Goal: Task Accomplishment & Management: Use online tool/utility

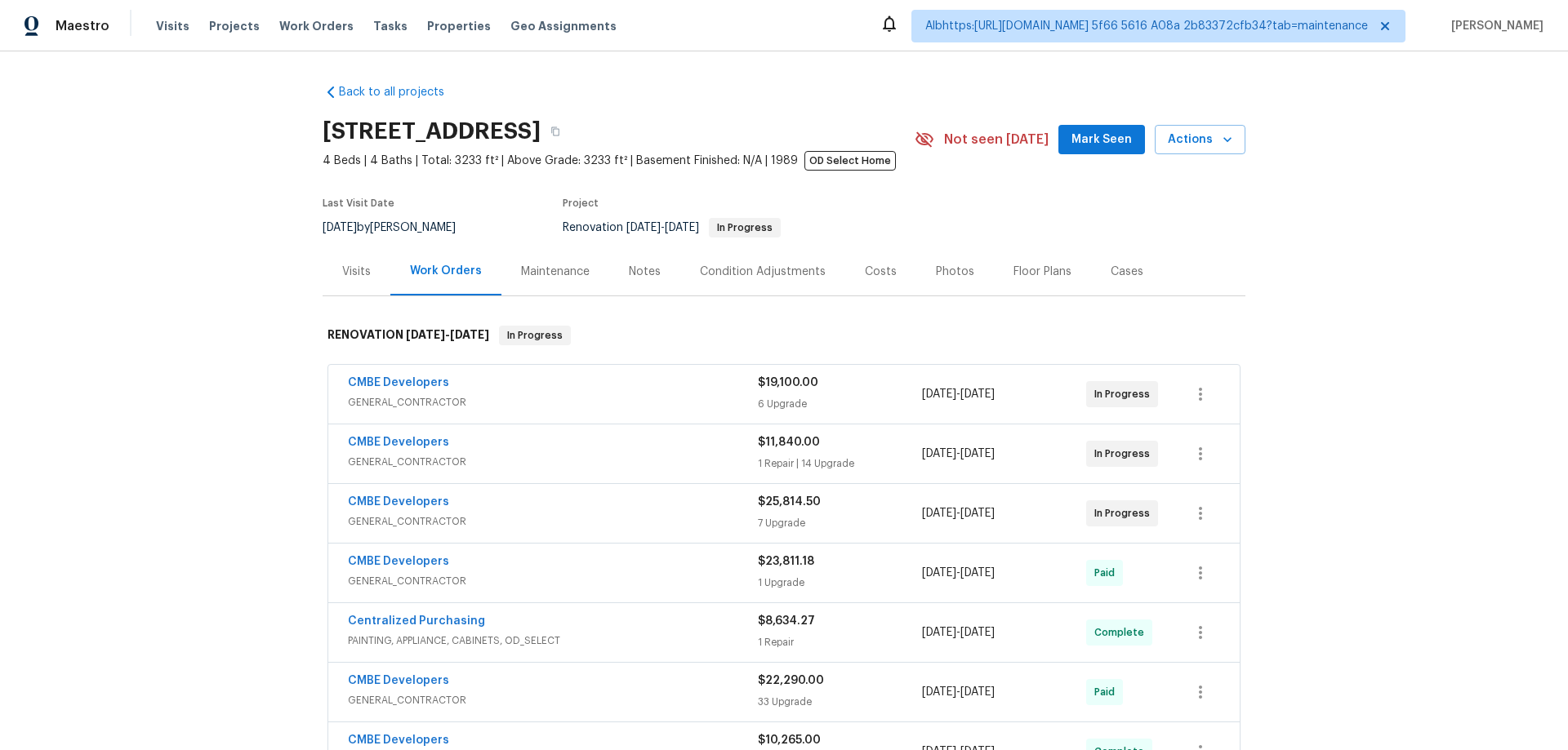
click at [256, 394] on div "Back to all projects 20411 NW 4th St, Pembroke Pines, FL 33029 4 Beds | 4 Baths…" at bounding box center [784, 401] width 1568 height 699
click at [1283, 395] on div "Back to all projects 20411 NW 4th St, Pembroke Pines, FL 33029 4 Beds | 4 Baths…" at bounding box center [784, 401] width 1568 height 699
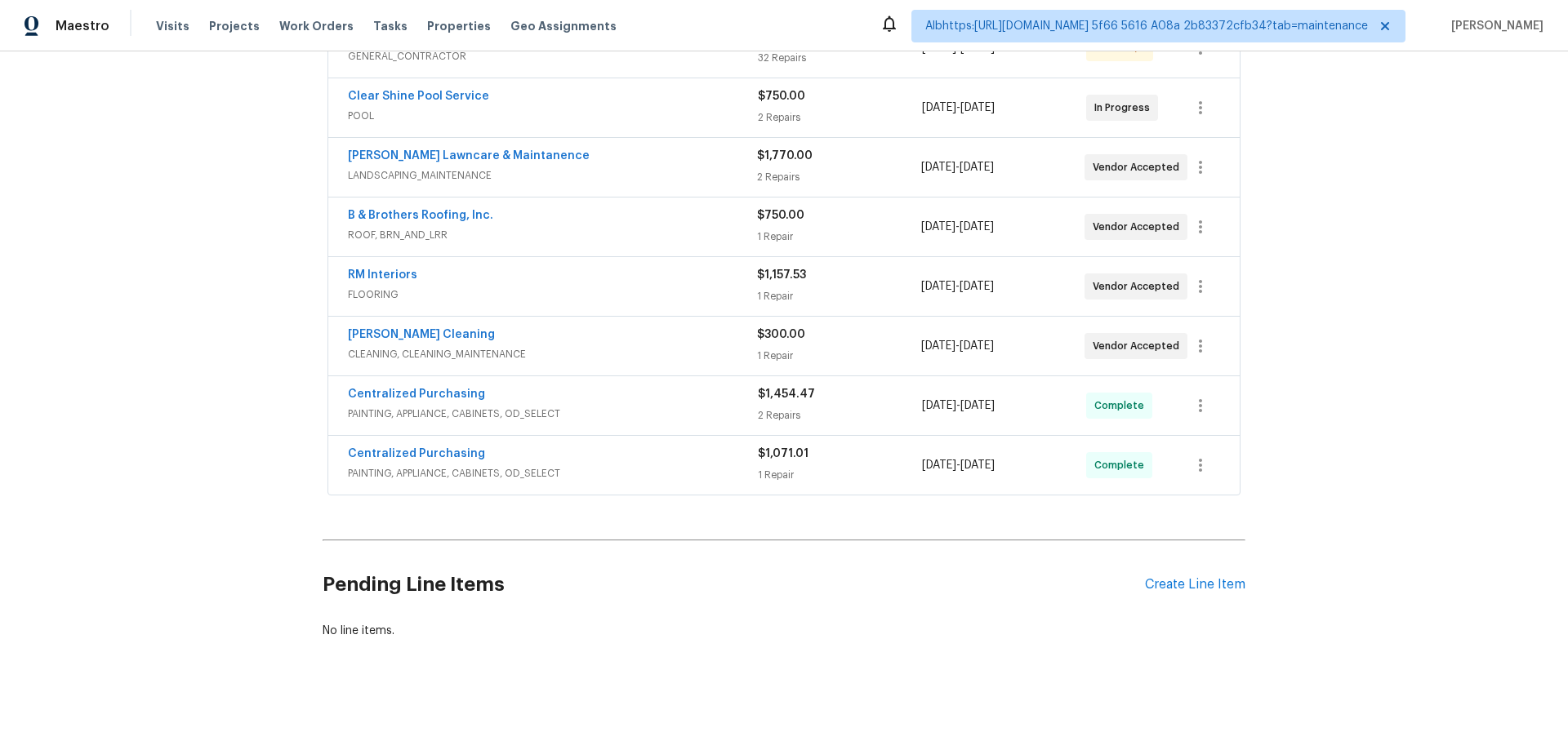
scroll to position [359, 0]
click at [253, 367] on div "Back to all projects [STREET_ADDRESS] 3 Beds | 2 Baths | Total: 1462 ft² | Abov…" at bounding box center [784, 401] width 1568 height 699
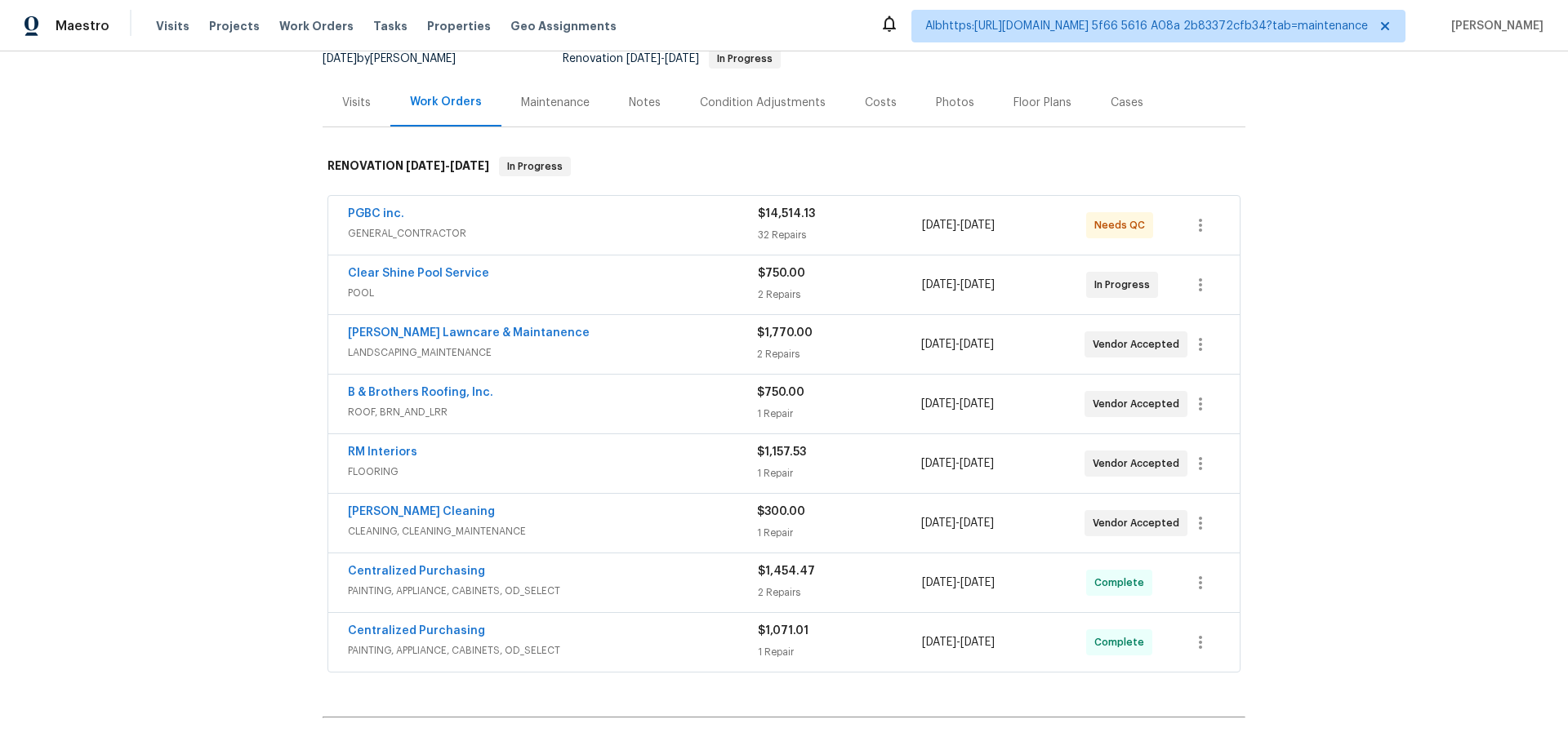
scroll to position [0, 0]
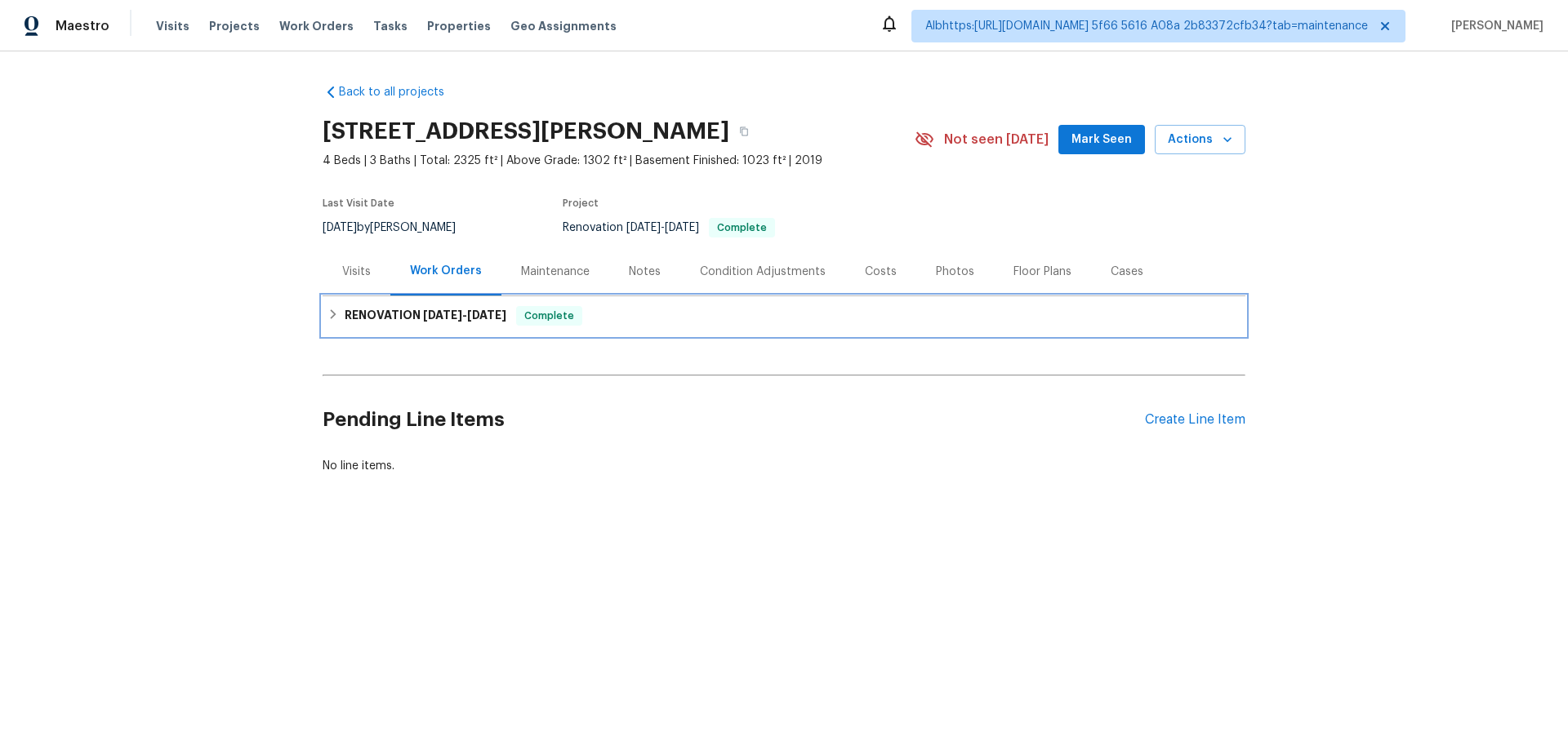
drag, startPoint x: 412, startPoint y: 319, endPoint x: 357, endPoint y: 323, distance: 55.1
click at [412, 317] on h6 "RENOVATION 9/15/25 - 9/29/25" at bounding box center [425, 315] width 161 height 19
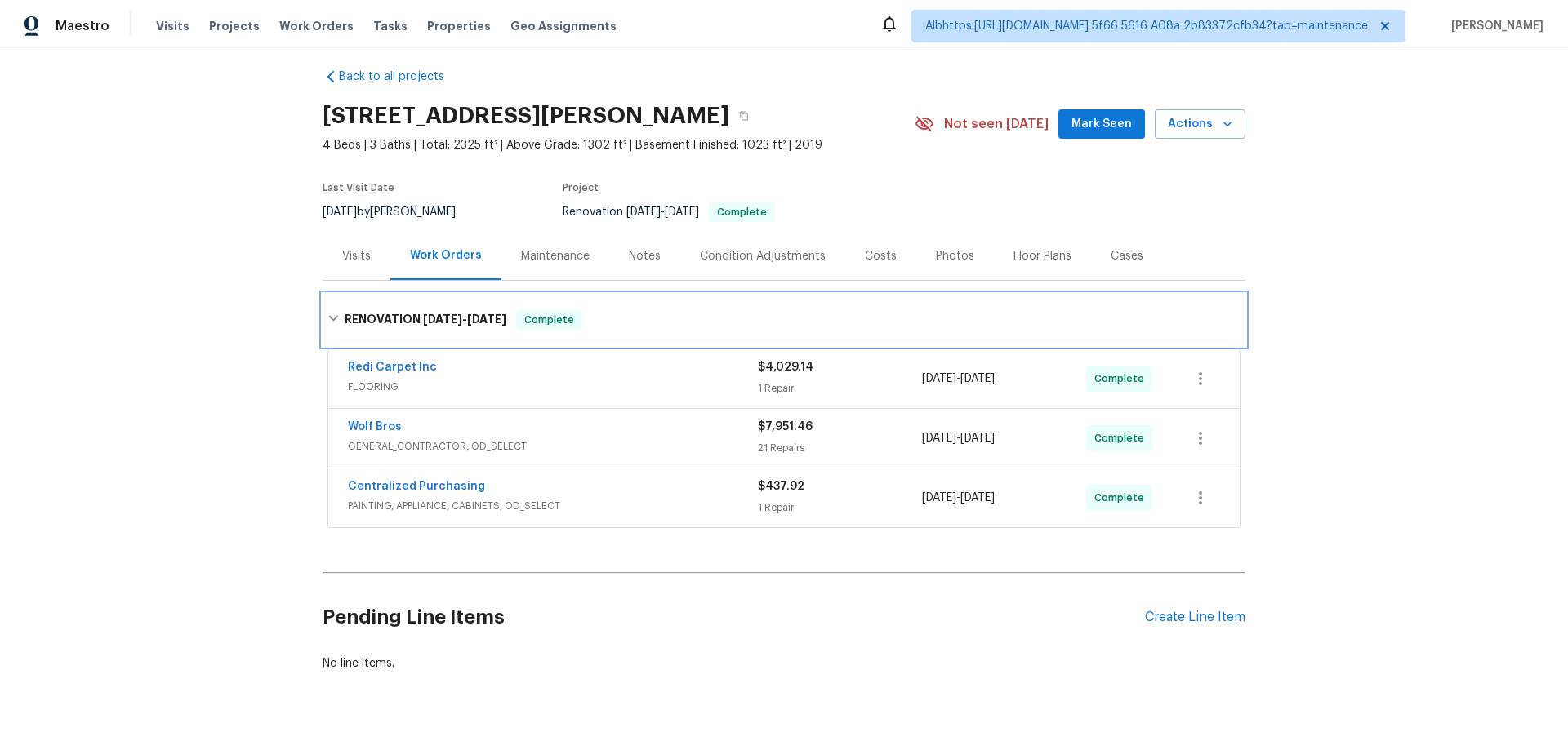
scroll to position [22, 0]
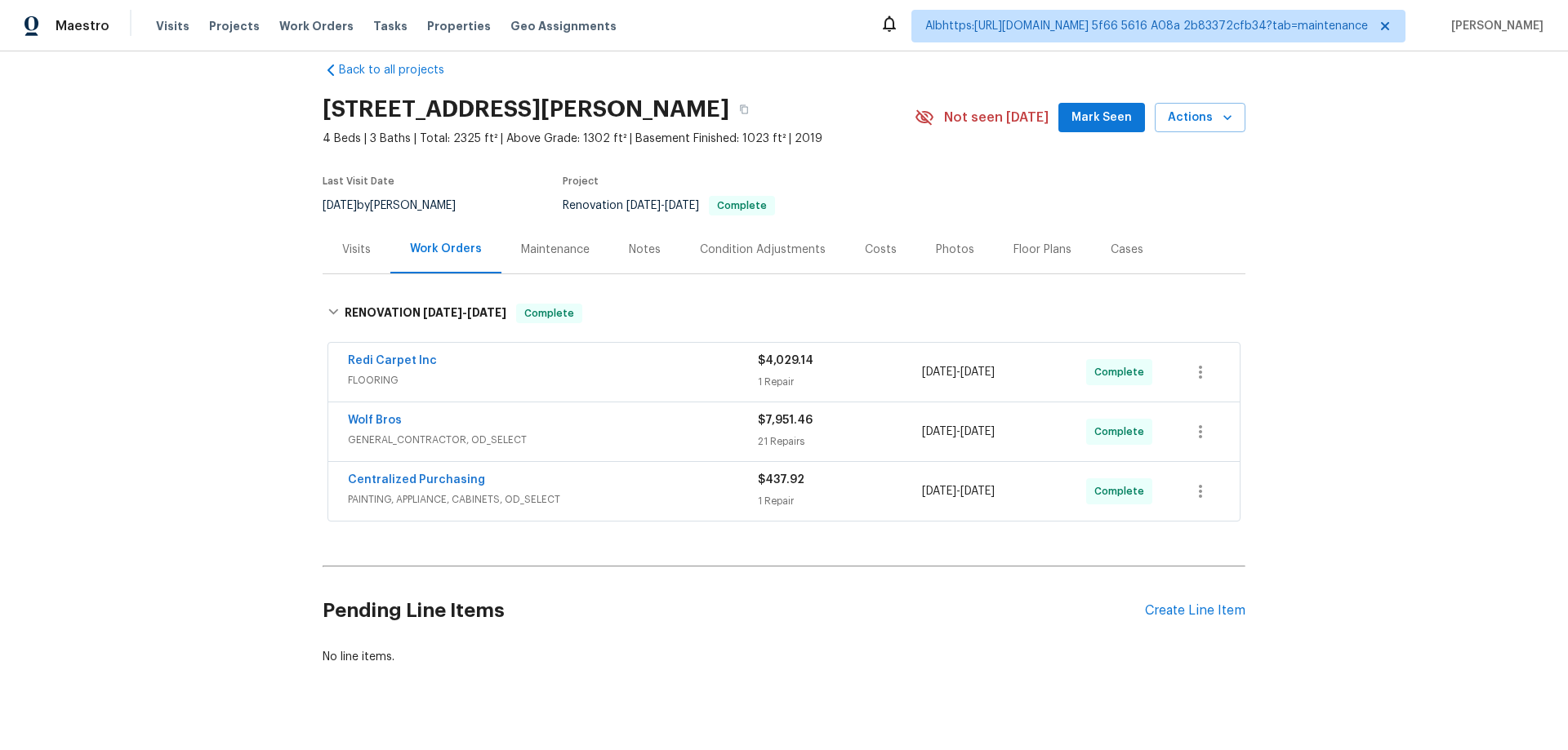
click at [238, 385] on div "Back to all projects 5510 Homeward Dr, Timnath, CO 80547 4 Beds | 3 Baths | Tot…" at bounding box center [784, 401] width 1568 height 699
click at [129, 422] on div "Back to all projects 5510 Homeward Dr, Timnath, CO 80547 4 Beds | 3 Baths | Tot…" at bounding box center [784, 401] width 1568 height 699
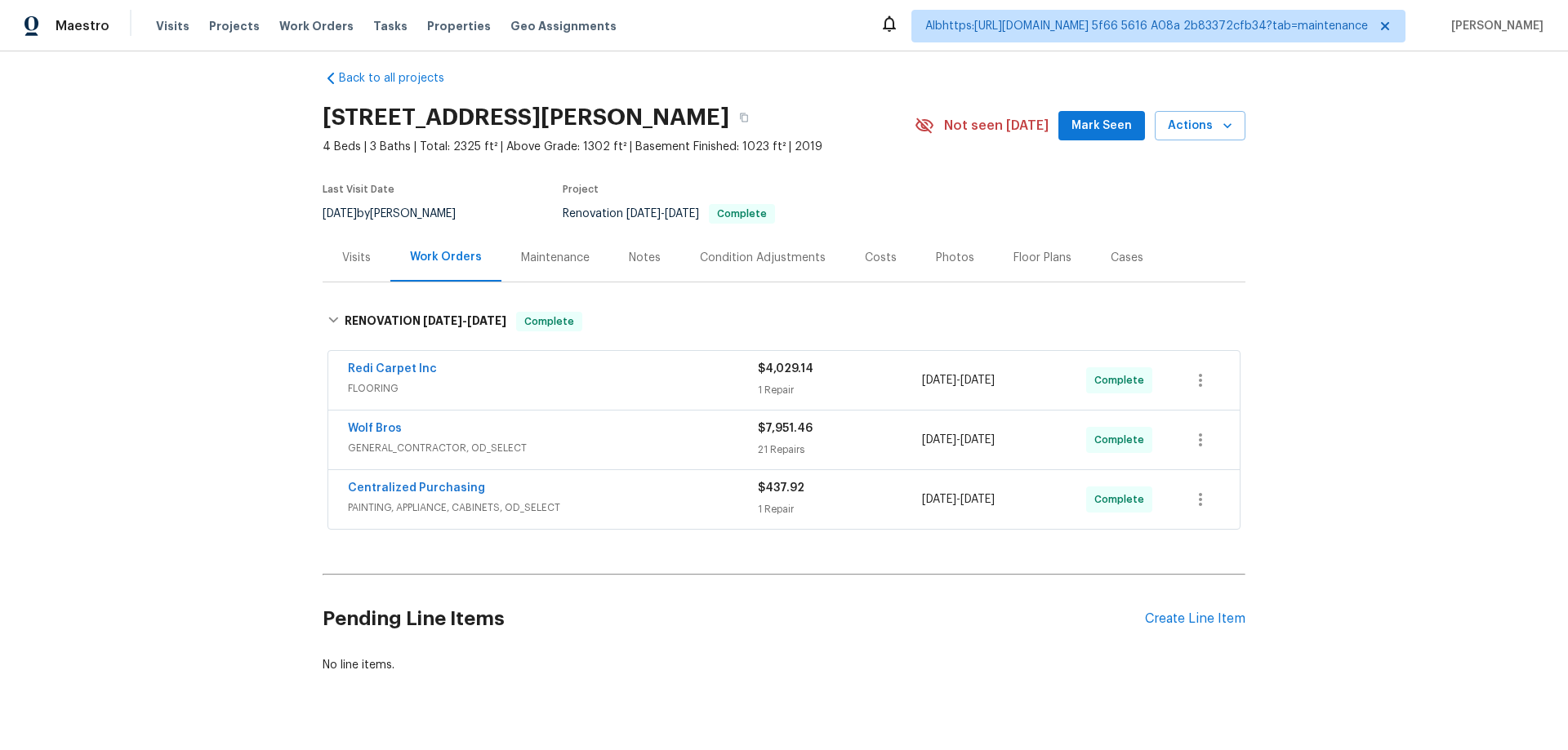
scroll to position [0, 0]
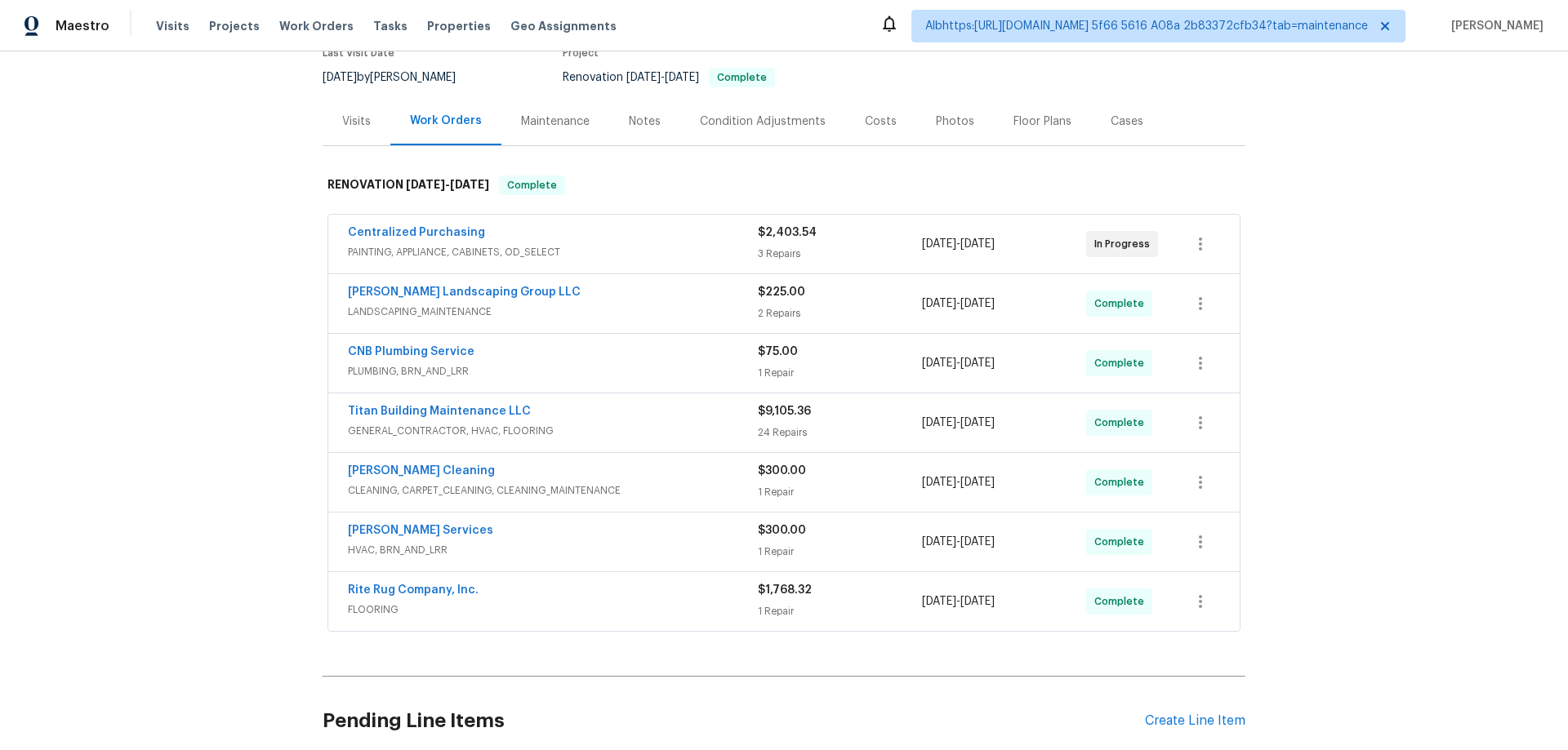
scroll to position [298, 0]
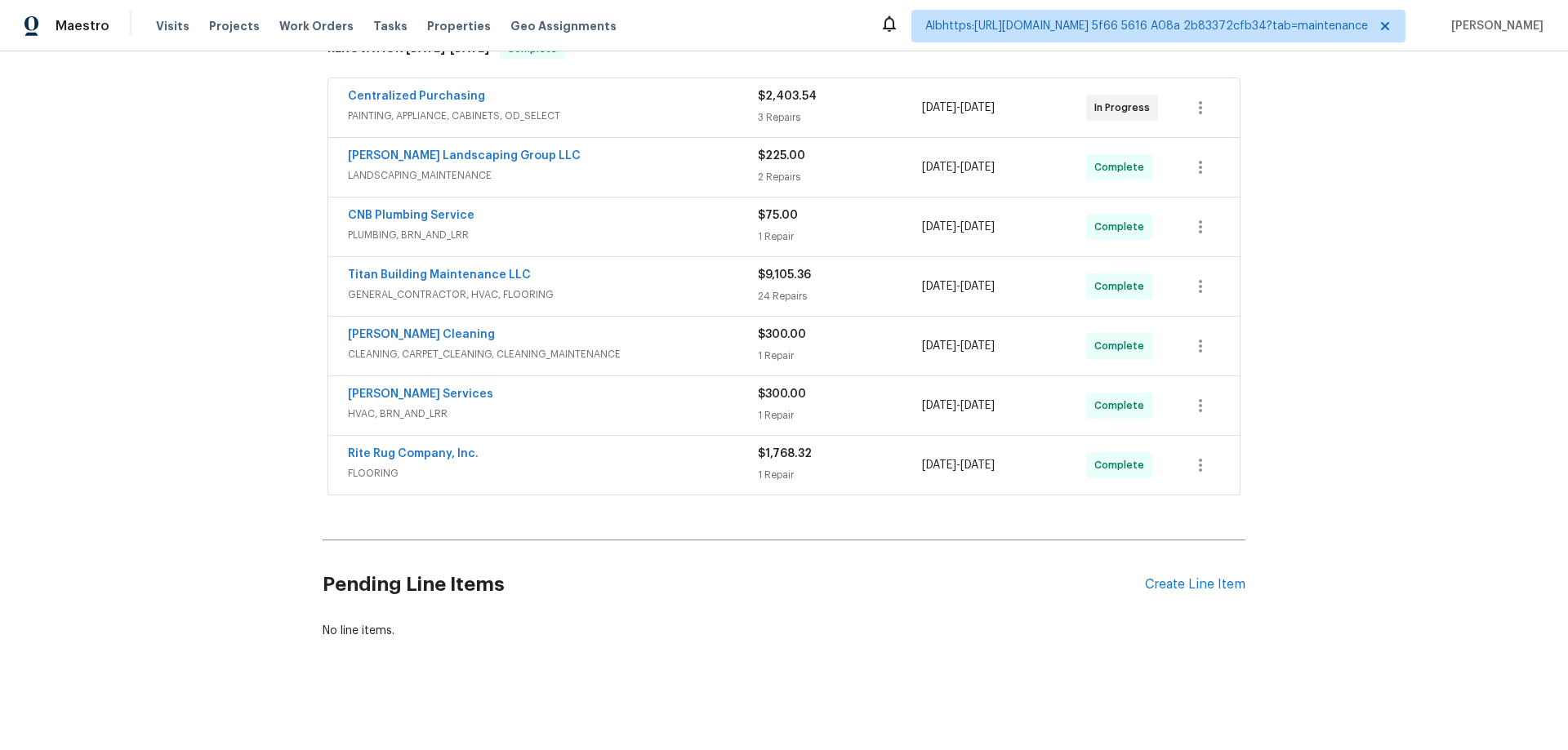
click at [222, 355] on div "Back to all projects 1514 Oak Dr, Murfreesboro, TN 37128 4 Beds | 2 1/2 Baths |…" at bounding box center [784, 401] width 1568 height 699
click at [213, 324] on div "Back to all projects 1514 Oak Dr, Murfreesboro, TN 37128 4 Beds | 2 1/2 Baths |…" at bounding box center [784, 401] width 1568 height 699
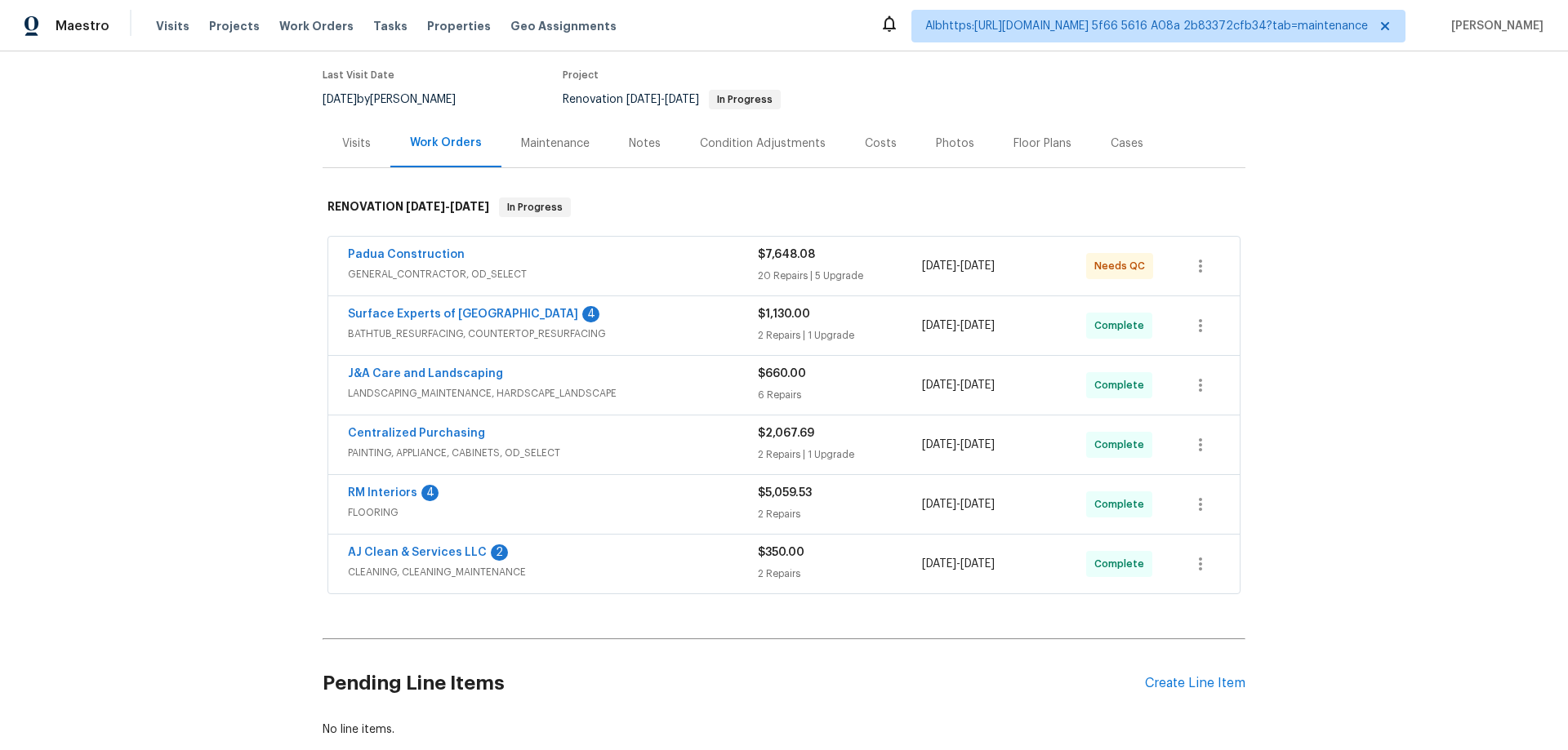
scroll to position [239, 0]
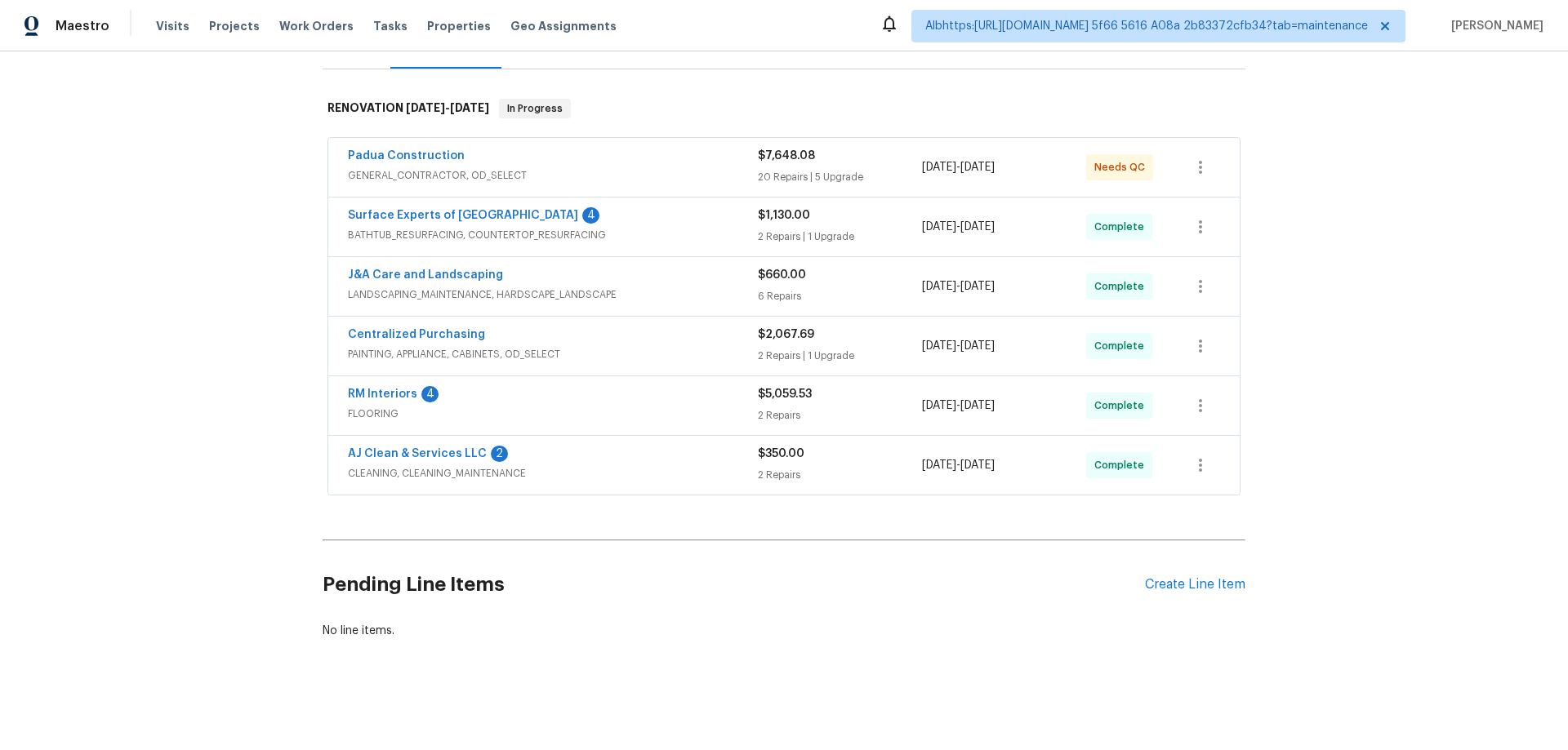
drag, startPoint x: 251, startPoint y: 376, endPoint x: 268, endPoint y: 435, distance: 61.4
click at [251, 376] on div "Back to all projects [STREET_ADDRESS] 3 Beds | 2 1/2 Baths | Total: 1822 ft² | …" at bounding box center [784, 401] width 1568 height 699
click at [202, 453] on div "Back to all projects [STREET_ADDRESS] 3 Beds | 2 1/2 Baths | Total: 1822 ft² | …" at bounding box center [784, 401] width 1568 height 699
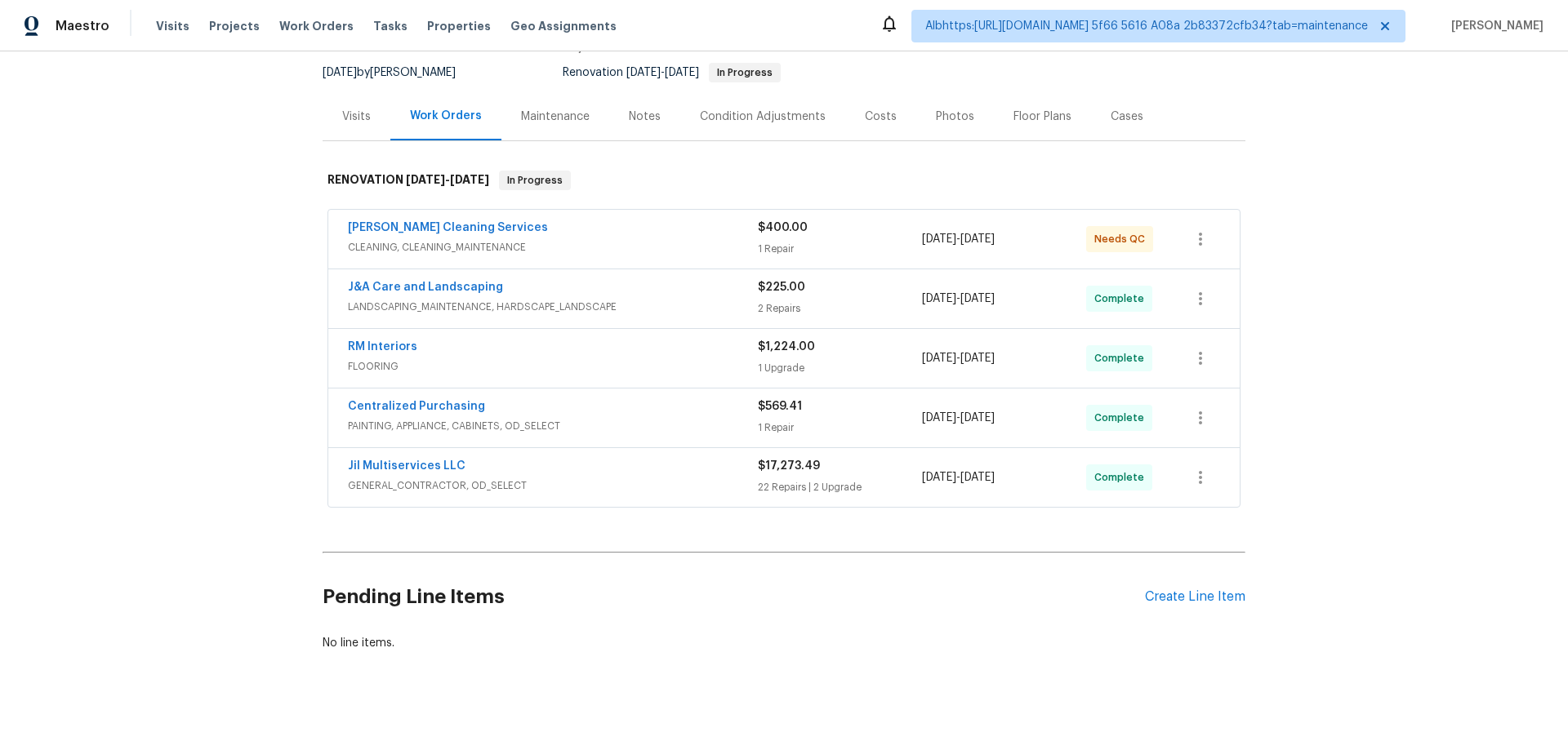
scroll to position [180, 0]
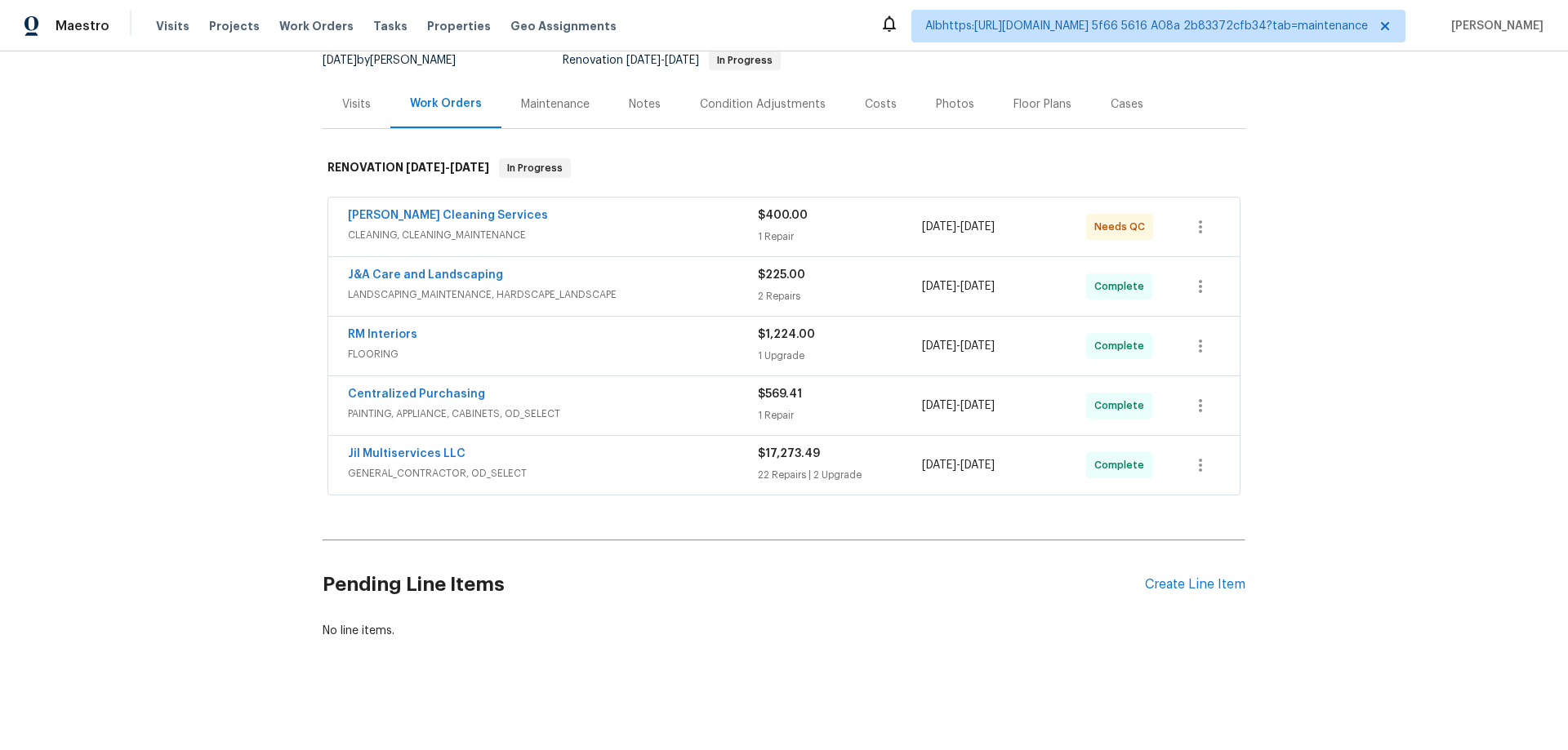
click at [257, 416] on div "Back to all projects 4601 Oak Ridge Dr, Winston Salem, NC 27105 3 Beds | 2 Bath…" at bounding box center [784, 401] width 1568 height 699
click at [215, 368] on div "Back to all projects 4601 Oak Ridge Dr, Winston Salem, NC 27105 3 Beds | 2 Bath…" at bounding box center [784, 401] width 1568 height 699
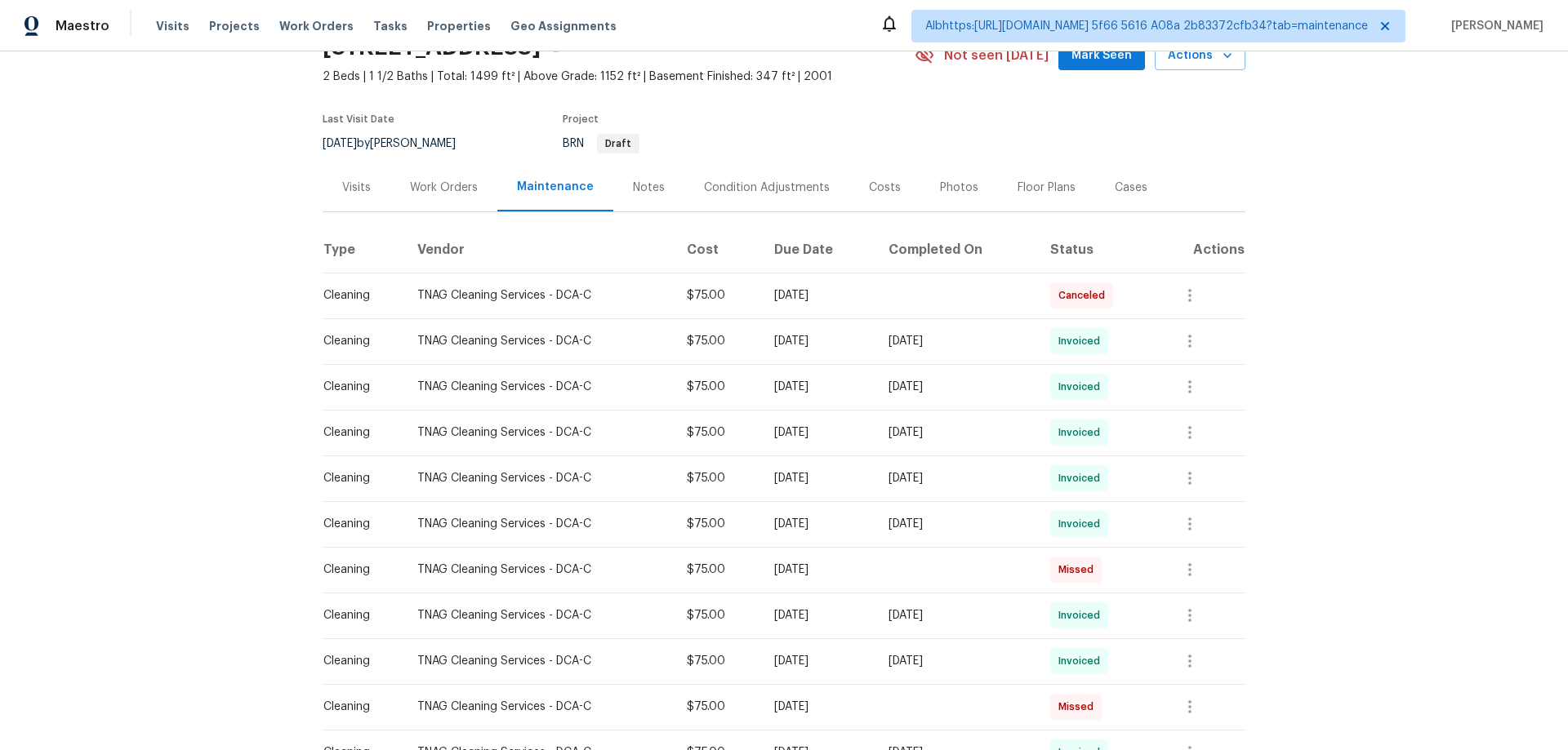
scroll to position [163, 0]
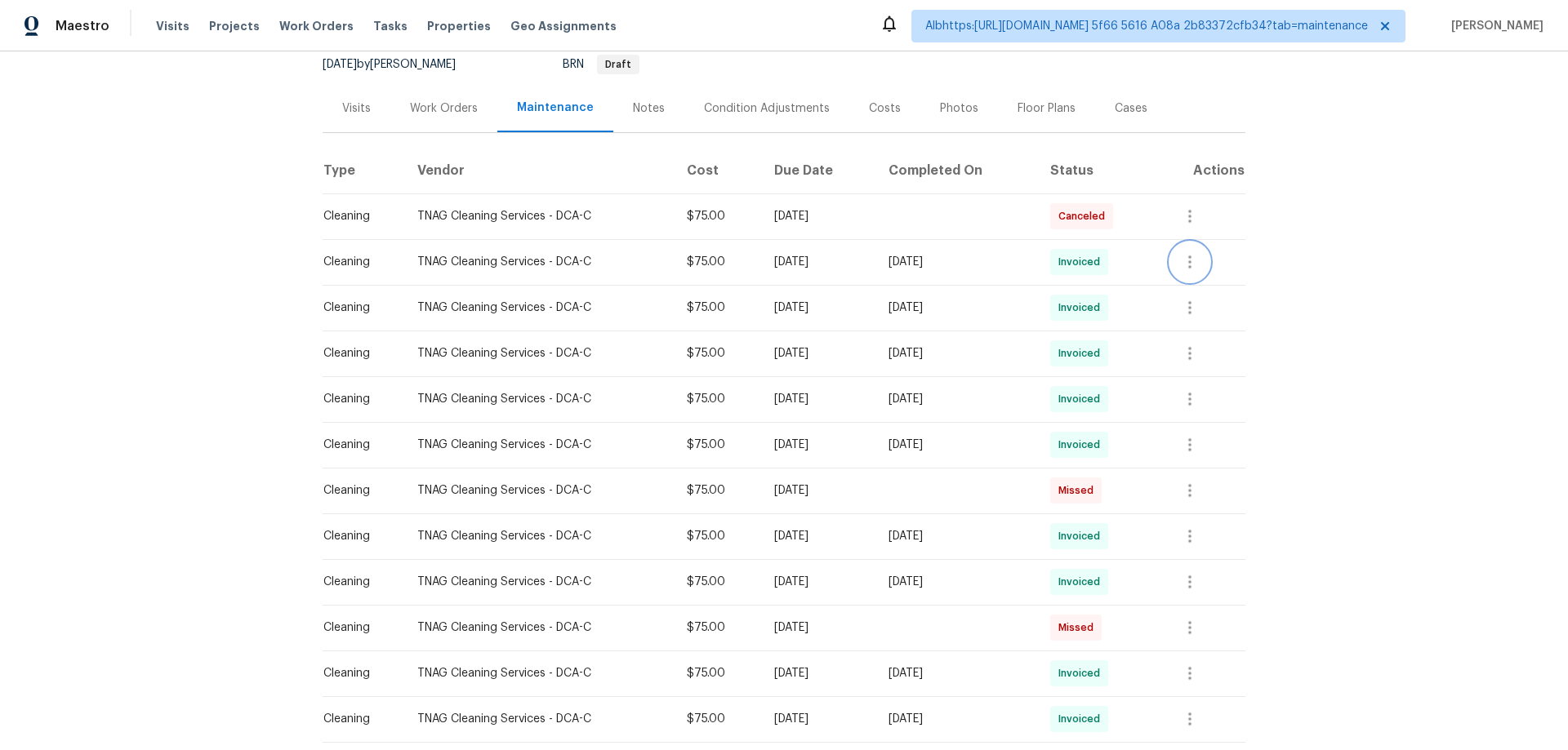
click at [1199, 262] on icon "button" at bounding box center [1189, 262] width 19 height 19
click at [1203, 296] on li "View details" at bounding box center [1230, 289] width 115 height 27
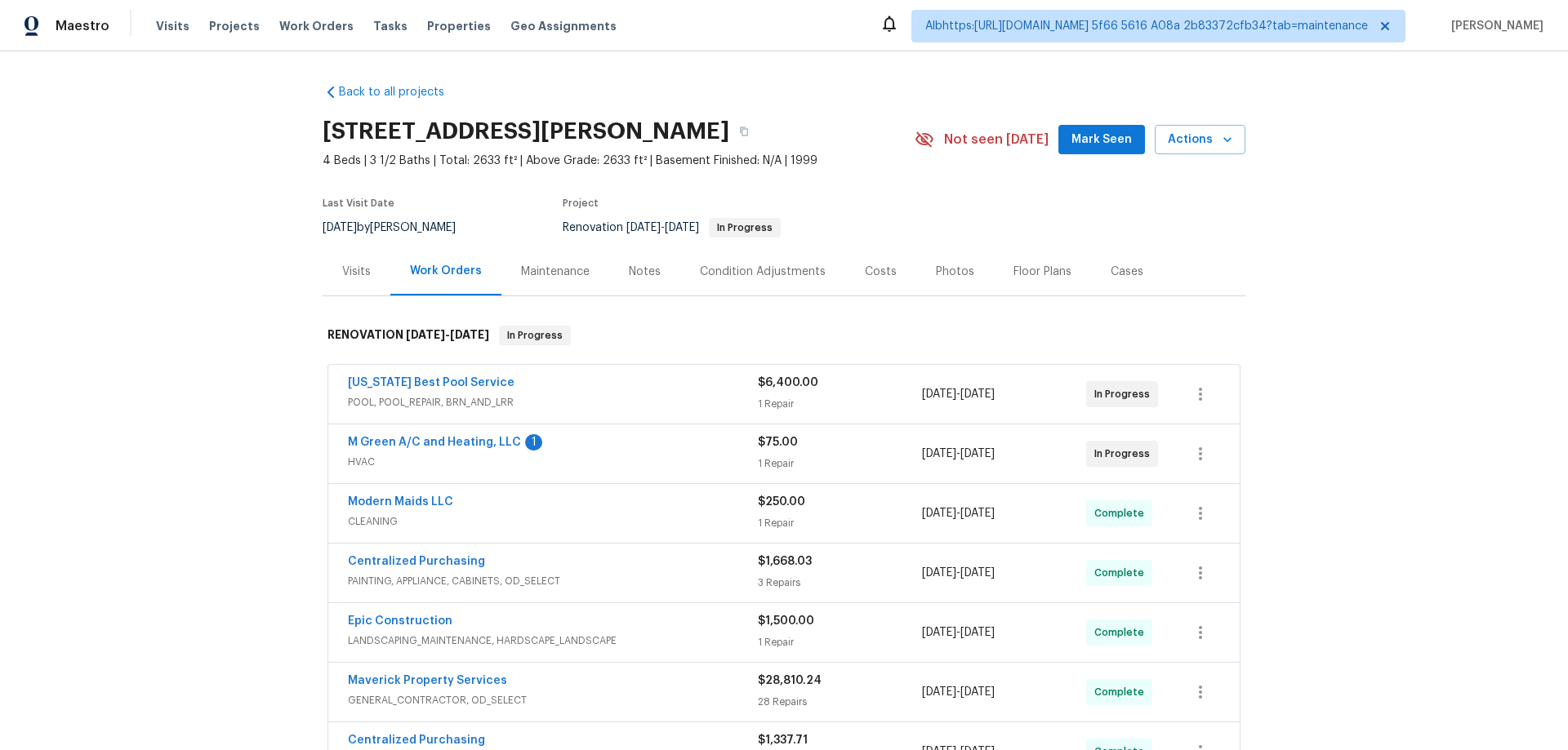
click at [229, 457] on div "Back to all projects 8801 Falcon Crest Dr, McKinney, TX 75072 4 Beds | 3 1/2 Ba…" at bounding box center [784, 401] width 1568 height 699
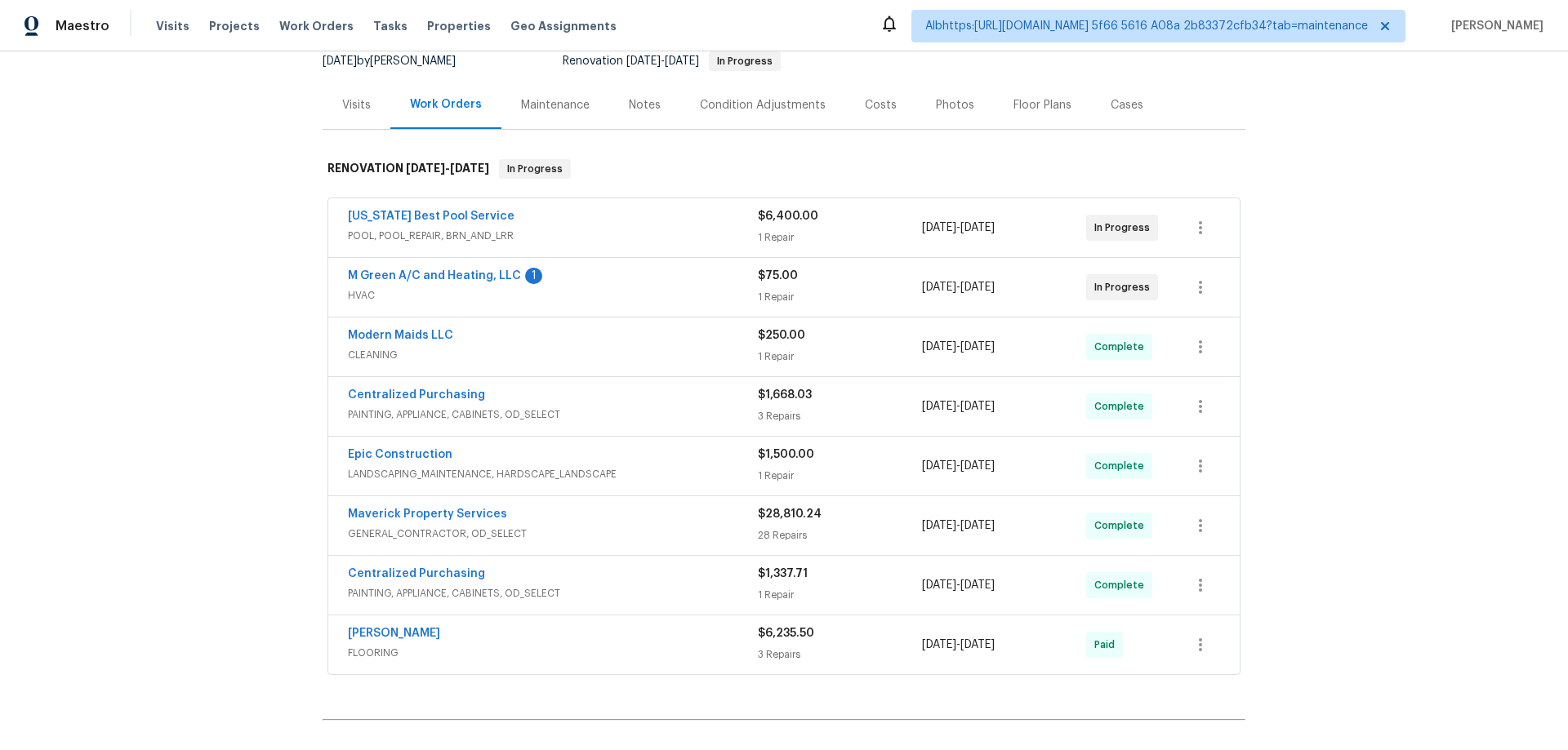
scroll to position [163, 0]
click at [213, 475] on div "Back to all projects 8801 Falcon Crest Dr, McKinney, TX 75072 4 Beds | 3 1/2 Ba…" at bounding box center [784, 401] width 1568 height 699
